Goal: Task Accomplishment & Management: Manage account settings

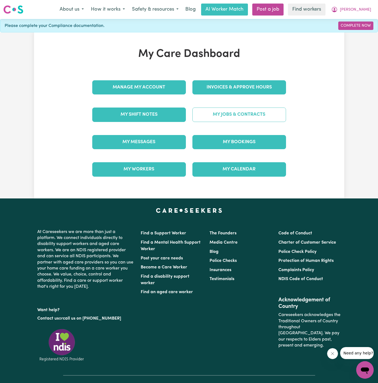
click at [242, 113] on link "My Jobs & Contracts" at bounding box center [240, 115] width 94 height 14
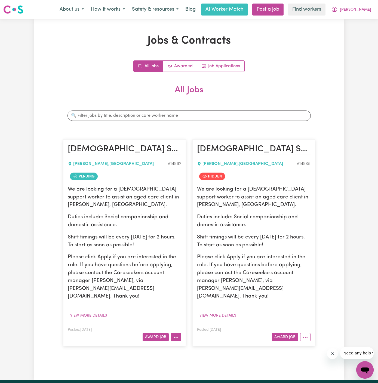
click at [177, 335] on icon "More options" at bounding box center [176, 337] width 5 height 5
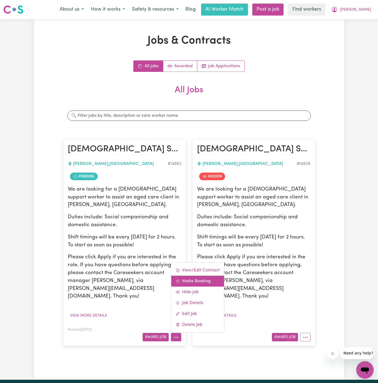
click at [199, 276] on link "Make Booking" at bounding box center [197, 281] width 53 height 11
select select "pm"
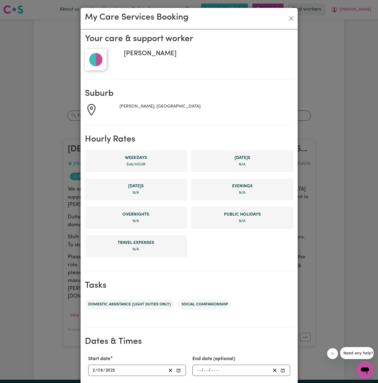
scroll to position [103, 0]
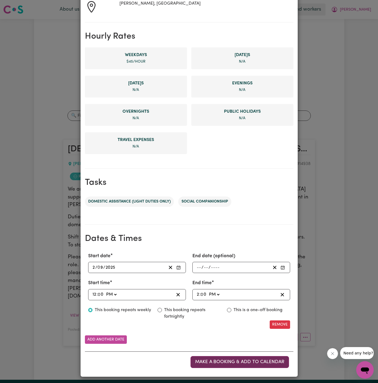
click at [232, 360] on span "Make a booking & add to calendar" at bounding box center [239, 362] width 89 height 5
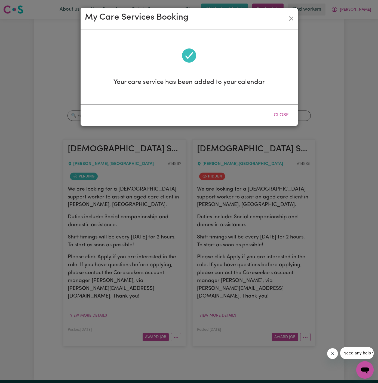
scroll to position [0, 0]
click at [281, 114] on button "Close" at bounding box center [281, 115] width 24 height 12
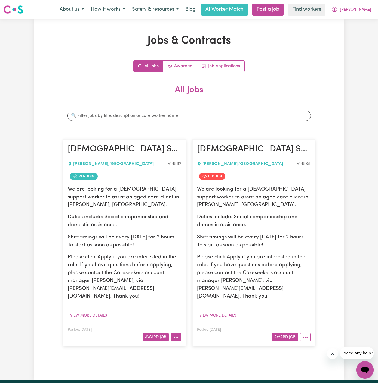
click at [176, 335] on icon "More options" at bounding box center [176, 337] width 5 height 5
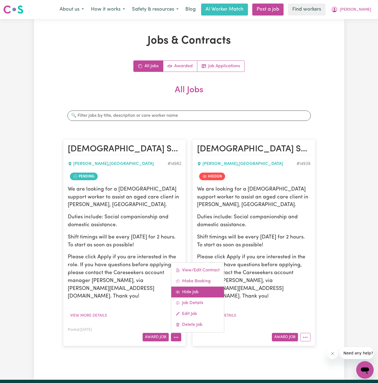
click at [201, 287] on link "Hide Job" at bounding box center [197, 292] width 53 height 11
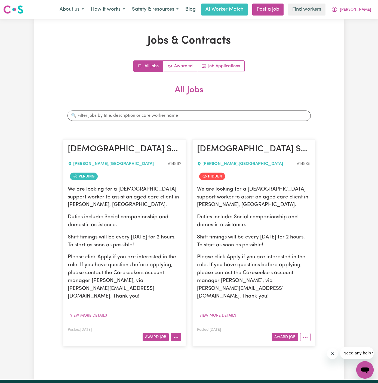
click at [177, 337] on circle "More options" at bounding box center [176, 337] width 1 height 1
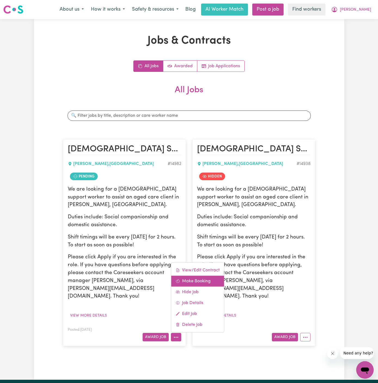
click at [190, 276] on link "Make Booking" at bounding box center [197, 281] width 53 height 11
select select "pm"
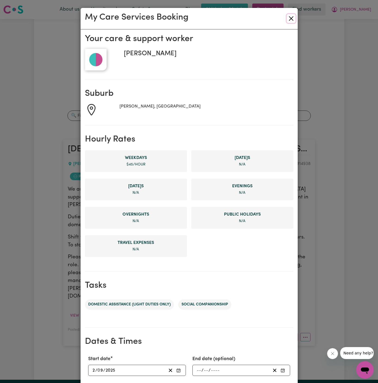
click at [290, 20] on button "Close" at bounding box center [291, 18] width 9 height 9
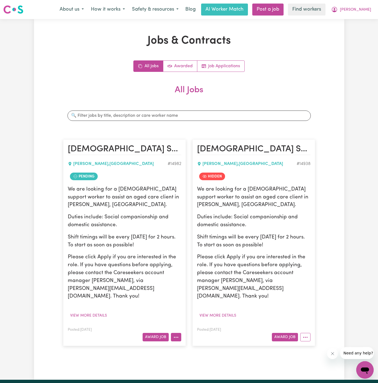
click at [175, 333] on button "More options" at bounding box center [176, 337] width 10 height 8
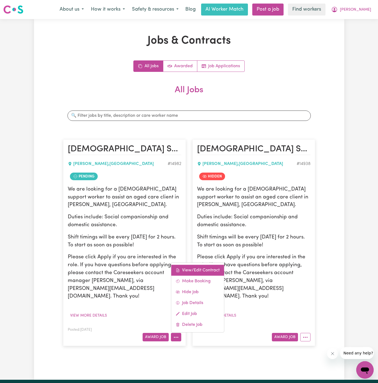
click at [195, 265] on link "View/Edit Contract" at bounding box center [197, 270] width 53 height 11
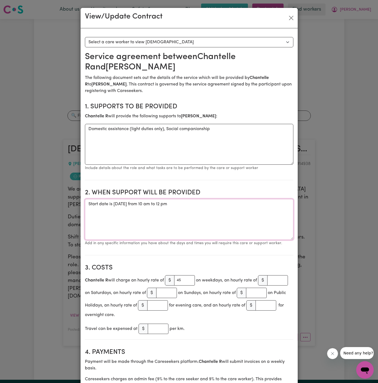
click at [142, 206] on textarea "Start date is [DATE] from 10 am to 12 pm" at bounding box center [189, 219] width 209 height 41
click at [233, 199] on textarea "Start date is [DATE] from 10 am to 12 pm" at bounding box center [189, 219] width 209 height 41
click at [233, 203] on textarea "Start date is [DATE] from 10 am to 12 pm" at bounding box center [189, 219] width 209 height 41
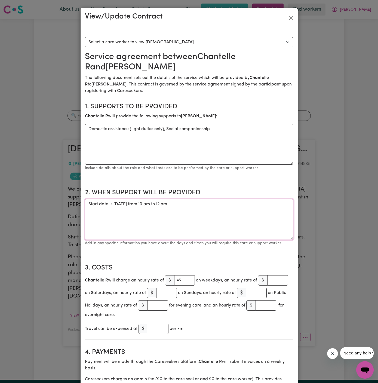
click at [181, 209] on textarea "Start date is [DATE] from 10 am to 12 pm" at bounding box center [189, 219] width 209 height 41
drag, startPoint x: 179, startPoint y: 205, endPoint x: 252, endPoint y: 203, distance: 73.6
click at [252, 203] on textarea "Start date is [DATE] from 10 am to 12 pm" at bounding box center [189, 219] width 209 height 41
click at [239, 198] on section "2. When support will be provided When support will be provided Start date is [D…" at bounding box center [189, 220] width 209 height 71
drag, startPoint x: 196, startPoint y: 205, endPoint x: 181, endPoint y: 205, distance: 15.0
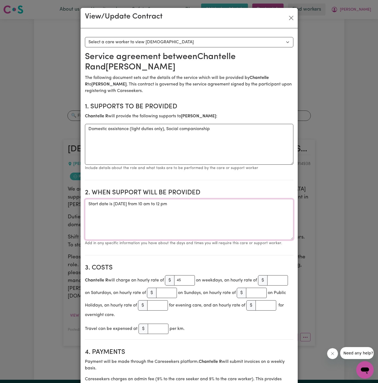
click at [181, 205] on textarea "Start date is [DATE] from 10 am to 12 pm" at bounding box center [189, 219] width 209 height 41
click at [206, 205] on textarea "Start date is [DATE] from 12 pm" at bounding box center [189, 219] width 209 height 41
drag, startPoint x: 168, startPoint y: 204, endPoint x: 255, endPoint y: 204, distance: 86.6
click at [255, 204] on textarea "Start date is [DATE] from 12 pm to 2 pm" at bounding box center [189, 219] width 209 height 41
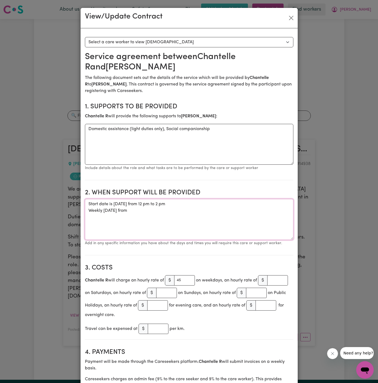
paste textarea "from 12 pm to 2 pm"
click at [135, 210] on textarea "Start date is [DATE] from 12 pm to 2 pm Weekly [DATE] from from 12 pm to 2 pm" at bounding box center [189, 219] width 209 height 41
click at [163, 206] on textarea "Start date is [DATE] from 12 pm to 2 pm Weekly [DATE] from 12 pm to 2 pm" at bounding box center [189, 219] width 209 height 41
click at [164, 202] on textarea "Start date is [DATE] from 12 pm to 2 pm Weekly [DATE] from 12 pm to 2 pm" at bounding box center [189, 219] width 209 height 41
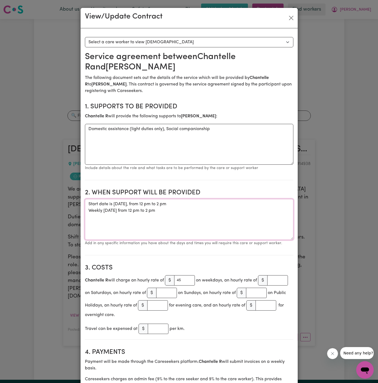
click at [191, 225] on textarea "Start date is [DATE], from 12 pm to 2 pm Weekly [DATE] from 12 pm to 2 pm" at bounding box center [189, 219] width 209 height 41
click at [119, 205] on textarea "Start date is [DATE], from 12 pm to 2 pm Weekly [DATE] from 12 pm to 2 pm" at bounding box center [189, 219] width 209 height 41
click at [156, 222] on textarea "Start date is [DATE], from 12 pm to 2 pm Weekly [DATE] from 12 pm to 2 pm" at bounding box center [189, 219] width 209 height 41
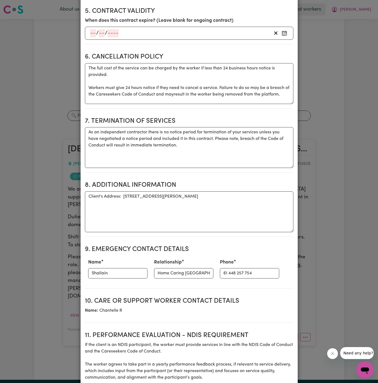
scroll to position [564, 0]
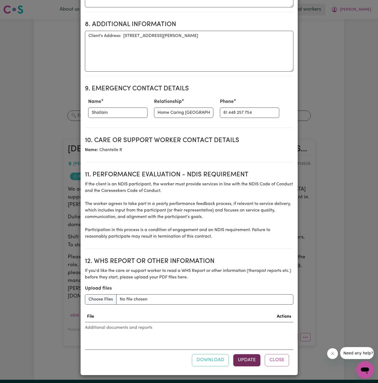
type textarea "Start date is [DATE], from 12 pm to 2 pm Weekly [DATE] from 12 pm to 2 pm"
click at [249, 360] on button "Update" at bounding box center [246, 360] width 27 height 12
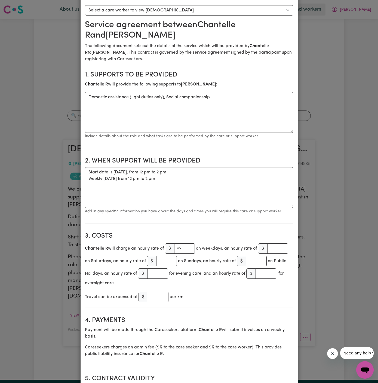
scroll to position [0, 0]
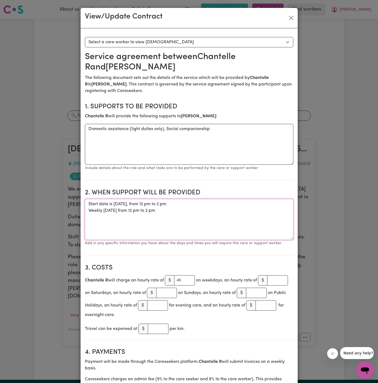
drag, startPoint x: 172, startPoint y: 211, endPoint x: 94, endPoint y: 192, distance: 80.8
click at [94, 192] on section "2. When support will be provided When support will be provided Start date is [D…" at bounding box center [189, 220] width 209 height 71
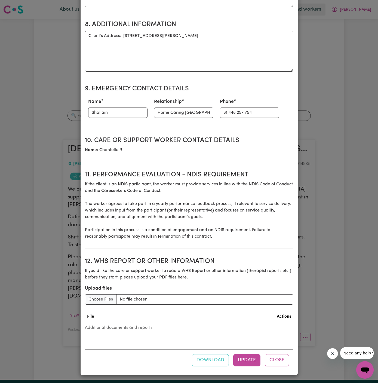
scroll to position [545, 0]
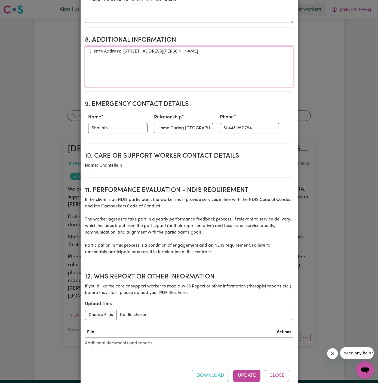
click at [140, 62] on textarea "Client's Address: [STREET_ADDRESS][PERSON_NAME]" at bounding box center [189, 66] width 209 height 41
click at [134, 54] on textarea "Client's Address: [STREET_ADDRESS][PERSON_NAME]" at bounding box center [189, 66] width 209 height 41
drag, startPoint x: 134, startPoint y: 54, endPoint x: 159, endPoint y: 57, distance: 25.8
click at [159, 57] on textarea "Client's Address: [STREET_ADDRESS][PERSON_NAME]" at bounding box center [189, 66] width 209 height 41
click at [175, 55] on textarea "Client's Address: [STREET_ADDRESS][PERSON_NAME]" at bounding box center [189, 66] width 209 height 41
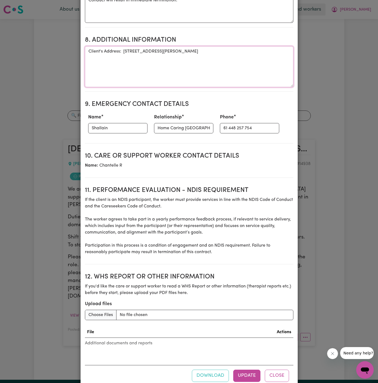
click at [175, 55] on textarea "Client's Address: [STREET_ADDRESS][PERSON_NAME]" at bounding box center [189, 66] width 209 height 41
drag, startPoint x: 229, startPoint y: 53, endPoint x: 123, endPoint y: 55, distance: 105.7
click at [123, 55] on textarea "Client's Address: [STREET_ADDRESS][PERSON_NAME]" at bounding box center [189, 66] width 209 height 41
click at [132, 67] on textarea "Client's Address: [STREET_ADDRESS][PERSON_NAME]" at bounding box center [189, 66] width 209 height 41
type textarea "Client's Address: [STREET_ADDRESS][PERSON_NAME]"
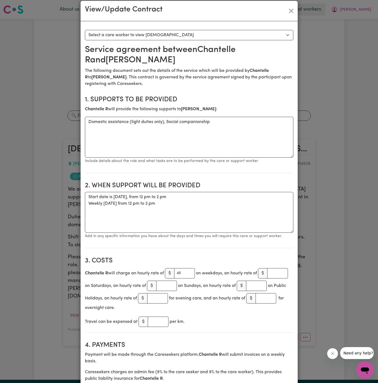
scroll to position [3, 0]
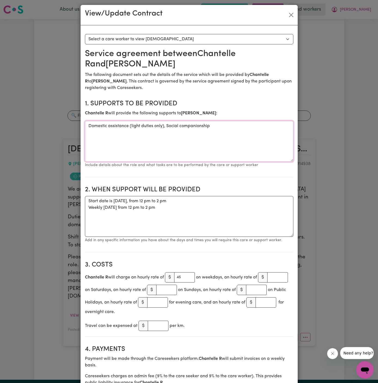
click at [142, 131] on textarea "Domestic assistance (light duties only), Social companionship" at bounding box center [189, 141] width 209 height 41
drag, startPoint x: 217, startPoint y: 129, endPoint x: 82, endPoint y: 124, distance: 134.6
click at [198, 140] on textarea "Domestic assistance (light duties only), Social companionship" at bounding box center [189, 141] width 209 height 41
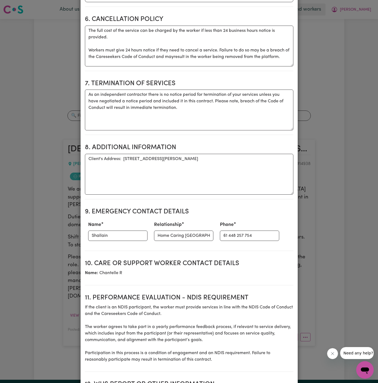
scroll to position [564, 0]
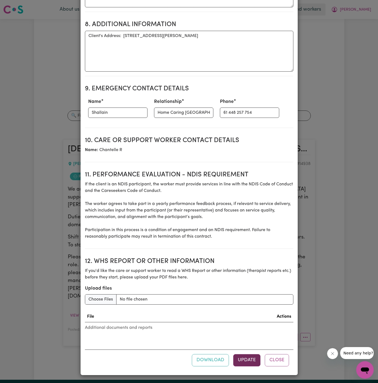
click at [248, 363] on button "Update" at bounding box center [246, 360] width 27 height 12
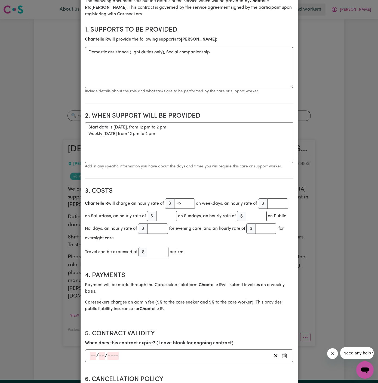
scroll to position [0, 0]
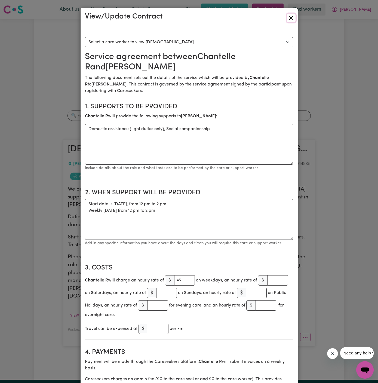
click at [293, 18] on button "Close" at bounding box center [291, 18] width 9 height 9
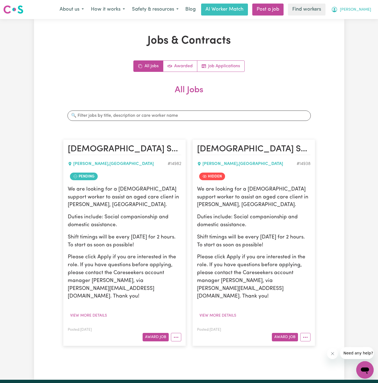
click at [365, 10] on span "[PERSON_NAME]" at bounding box center [355, 10] width 31 height 6
click at [363, 18] on link "My Dashboard" at bounding box center [353, 21] width 43 height 10
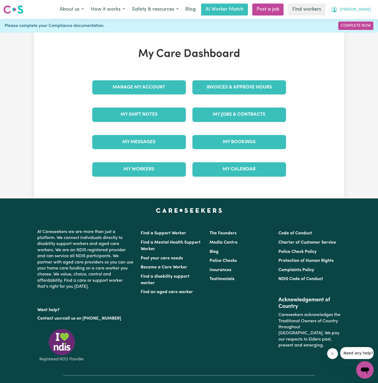
click at [366, 11] on span "[PERSON_NAME]" at bounding box center [355, 10] width 31 height 6
click at [366, 27] on link "Logout" at bounding box center [353, 31] width 43 height 10
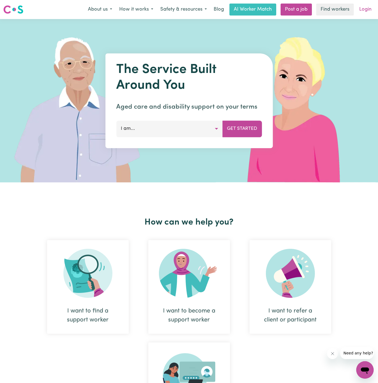
click at [367, 14] on link "Login" at bounding box center [365, 10] width 19 height 12
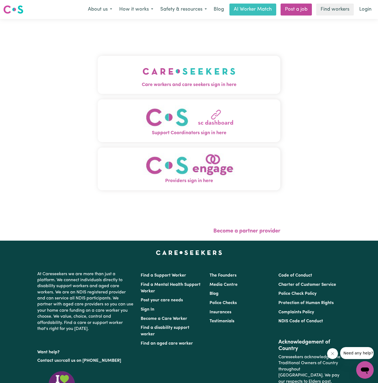
click at [178, 79] on img "Care workers and care seekers sign in here" at bounding box center [189, 71] width 93 height 20
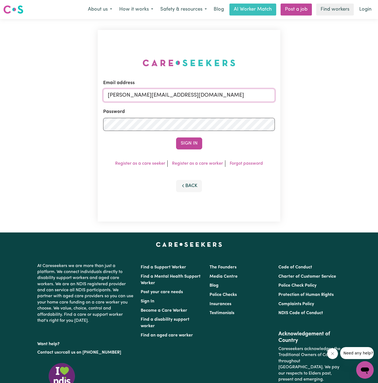
click at [213, 93] on input "[PERSON_NAME][EMAIL_ADDRESS][DOMAIN_NAME]" at bounding box center [189, 95] width 172 height 13
drag, startPoint x: 135, startPoint y: 97, endPoint x: 302, endPoint y: 99, distance: 166.7
click at [302, 99] on div "Email address [EMAIL_ADDRESS][DOMAIN_NAME] Password Sign In Register as a care …" at bounding box center [189, 126] width 378 height 214
type input "[EMAIL_ADDRESS][DOMAIN_NAME]"
click at [199, 132] on form "Email address [EMAIL_ADDRESS][DOMAIN_NAME] Password Sign In" at bounding box center [189, 115] width 172 height 70
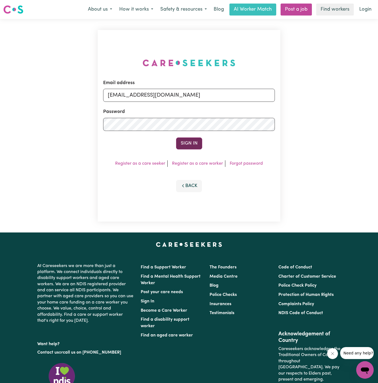
click at [193, 144] on button "Sign In" at bounding box center [189, 144] width 26 height 12
